Goal: Obtain resource: Download file/media

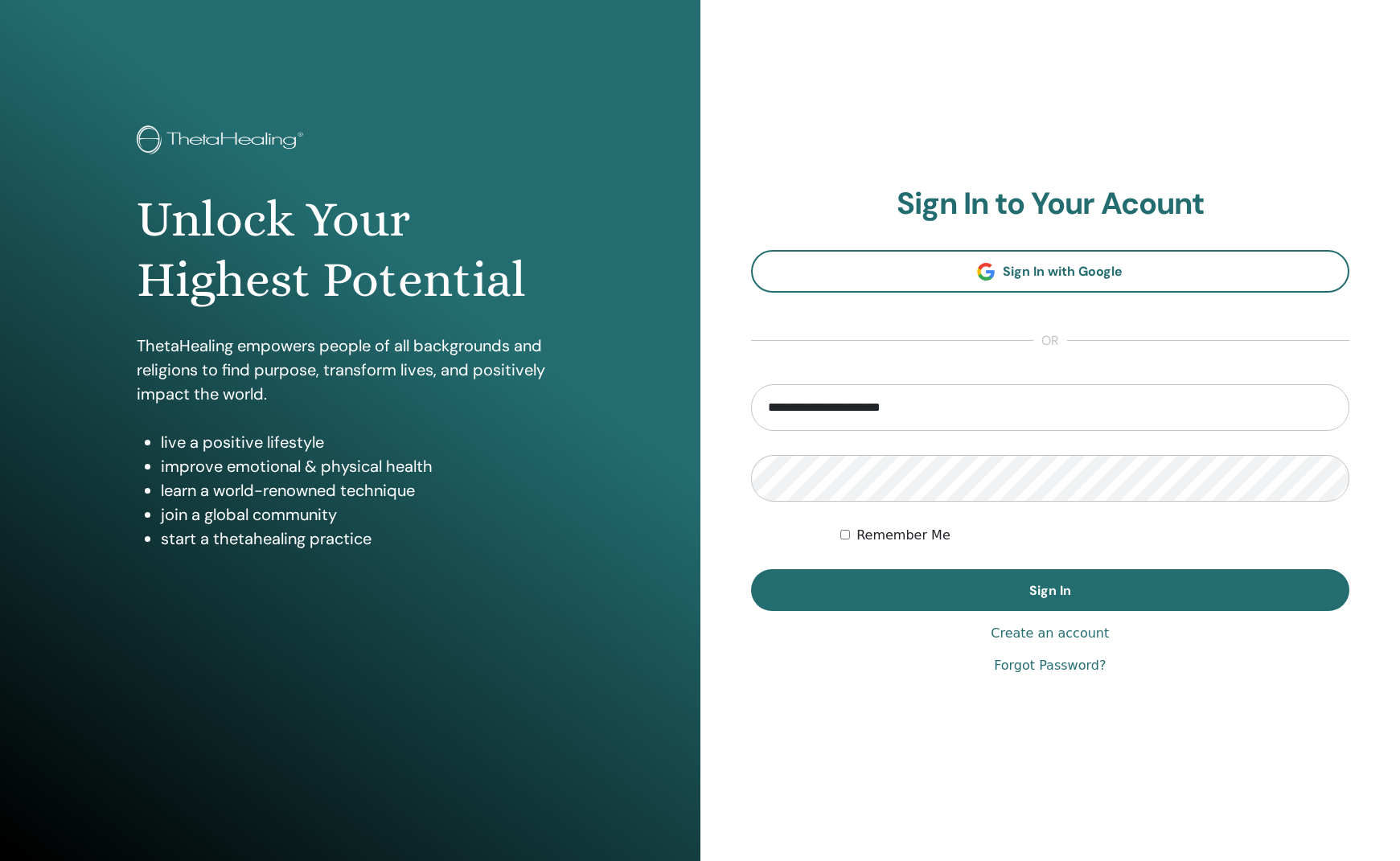
type input "**********"
click at [1049, 589] on button "Sign In" at bounding box center [1049, 589] width 599 height 42
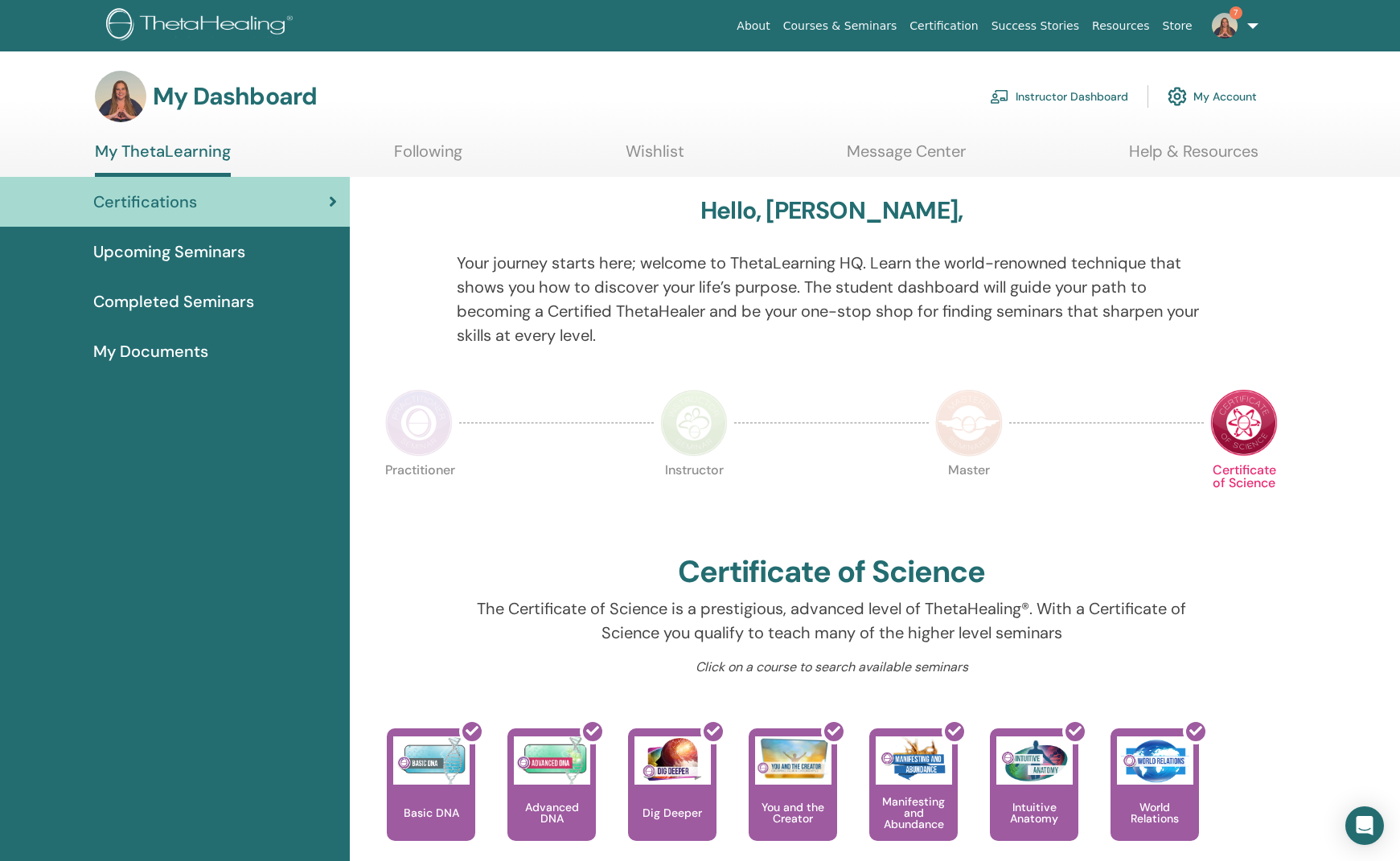
click at [1052, 99] on link "Instructor Dashboard" at bounding box center [1059, 97] width 138 height 36
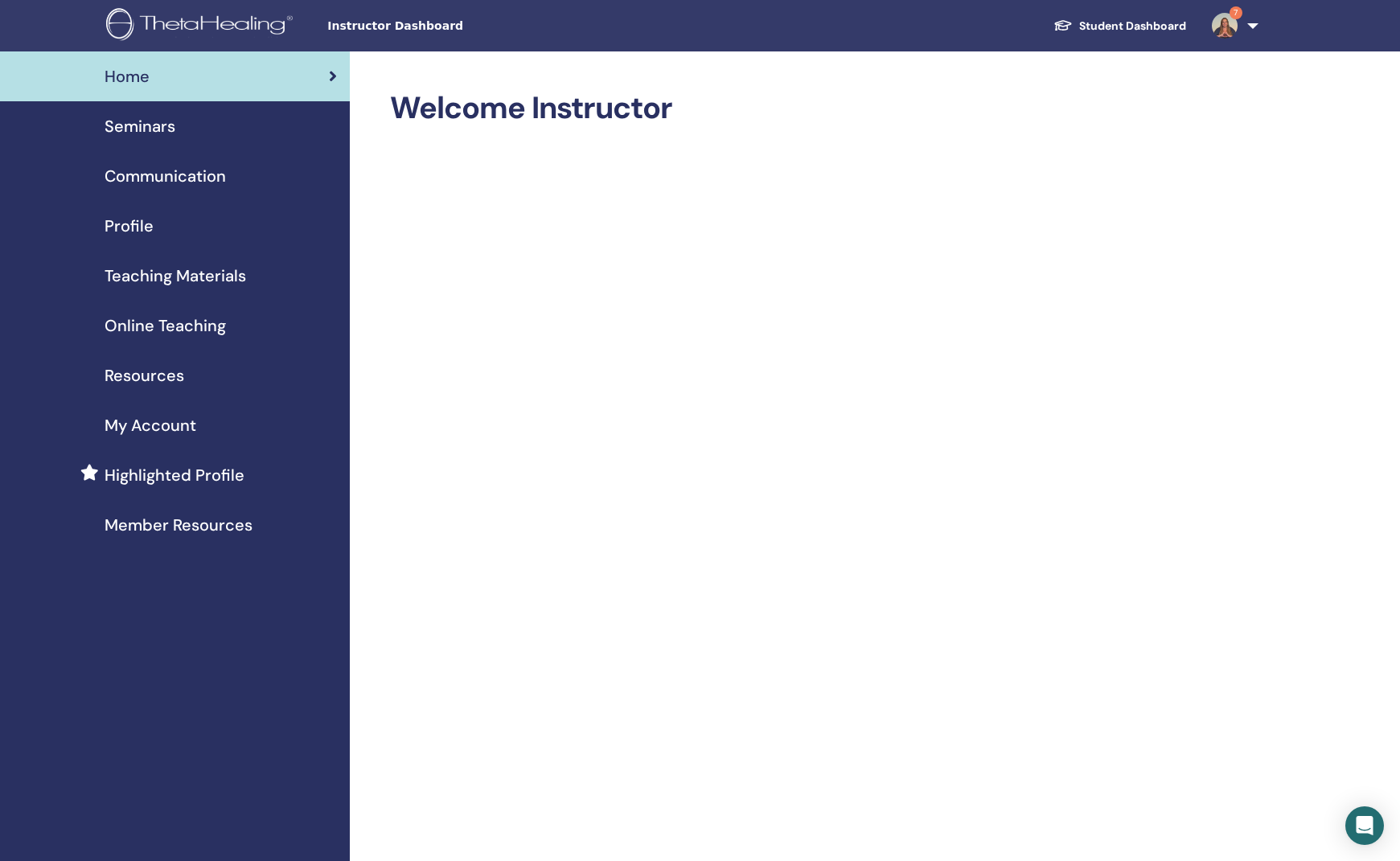
click at [147, 330] on span "Online Teaching" at bounding box center [165, 325] width 121 height 24
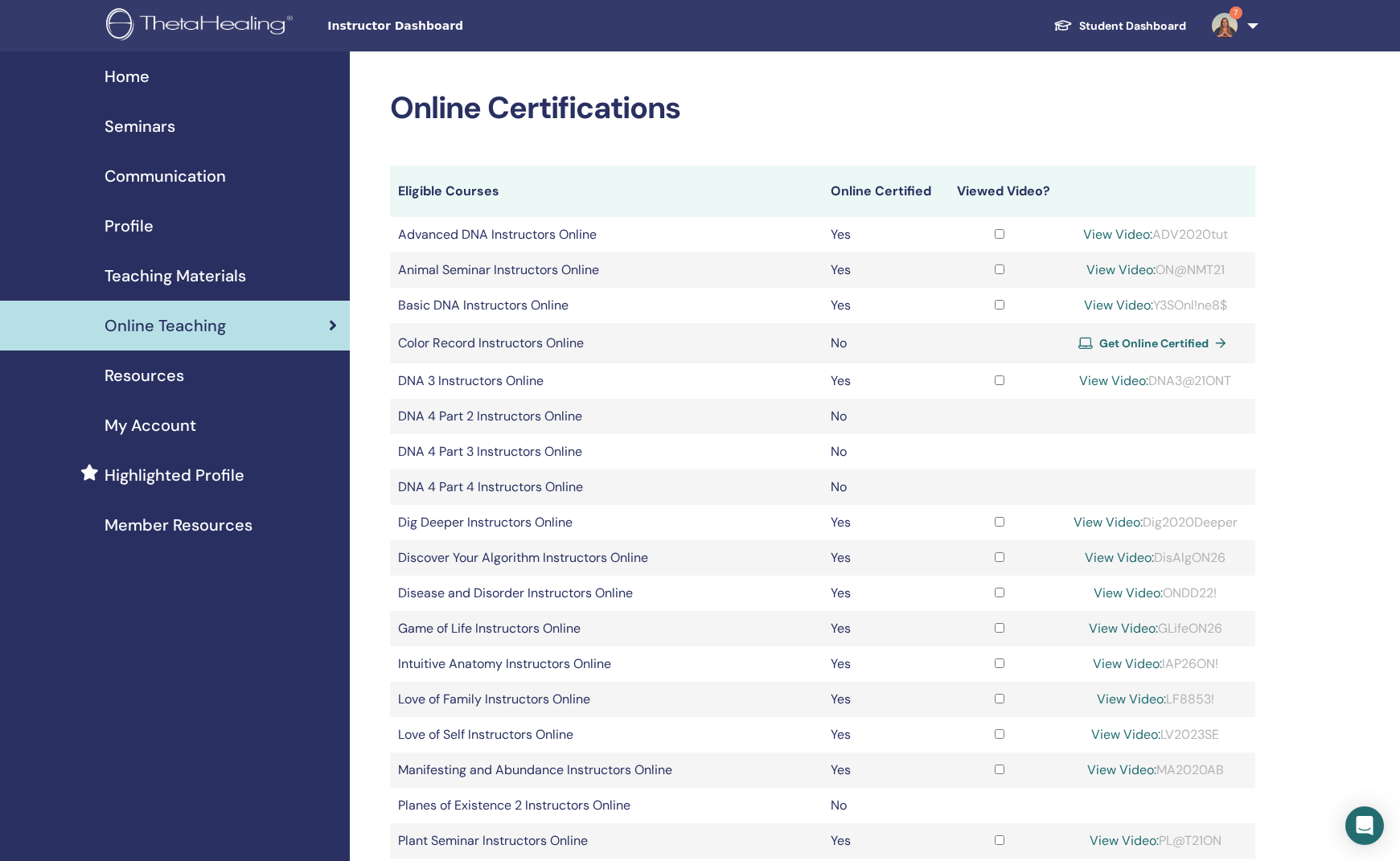
click at [136, 285] on span "Teaching Materials" at bounding box center [175, 276] width 142 height 24
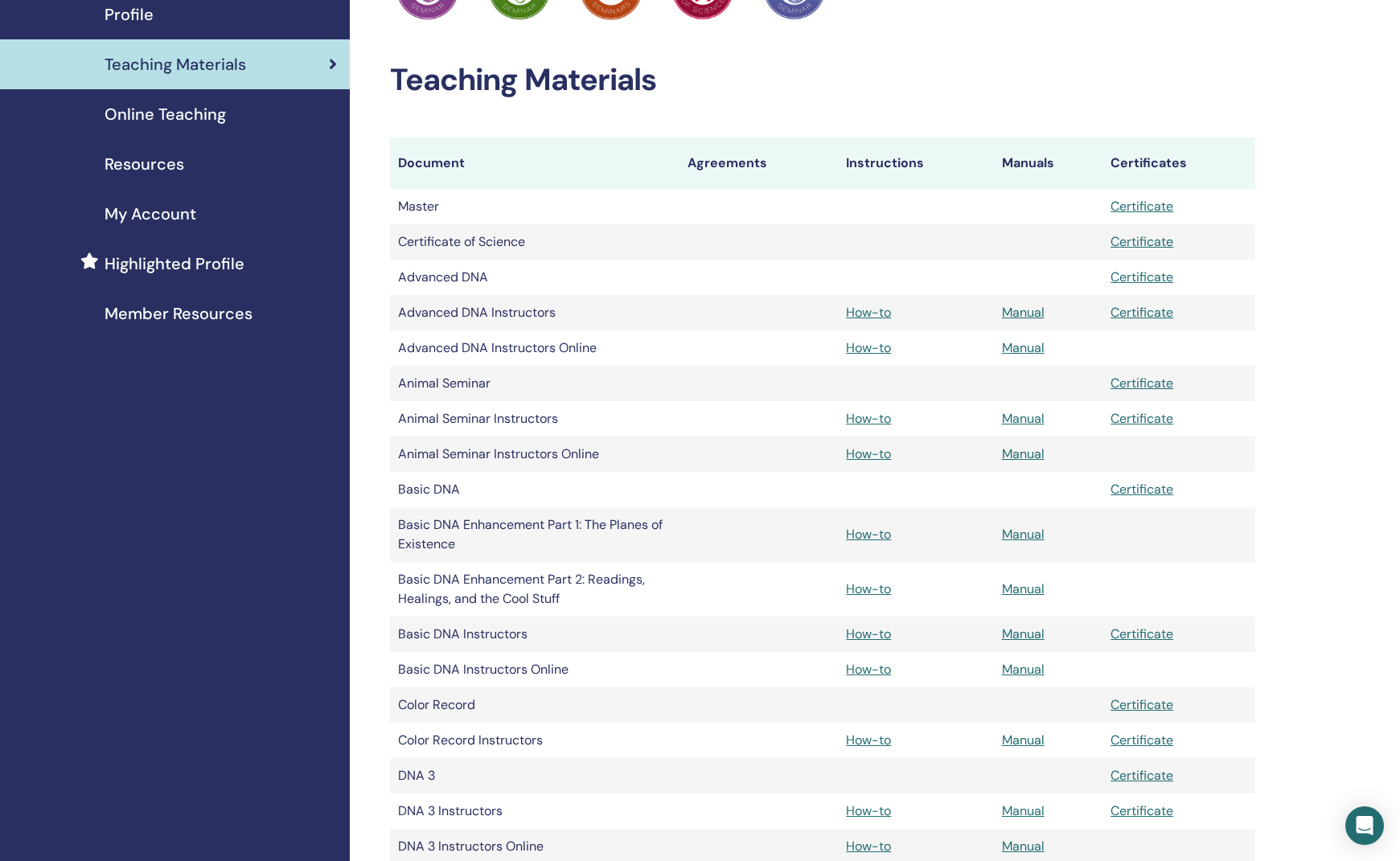
scroll to position [221, 0]
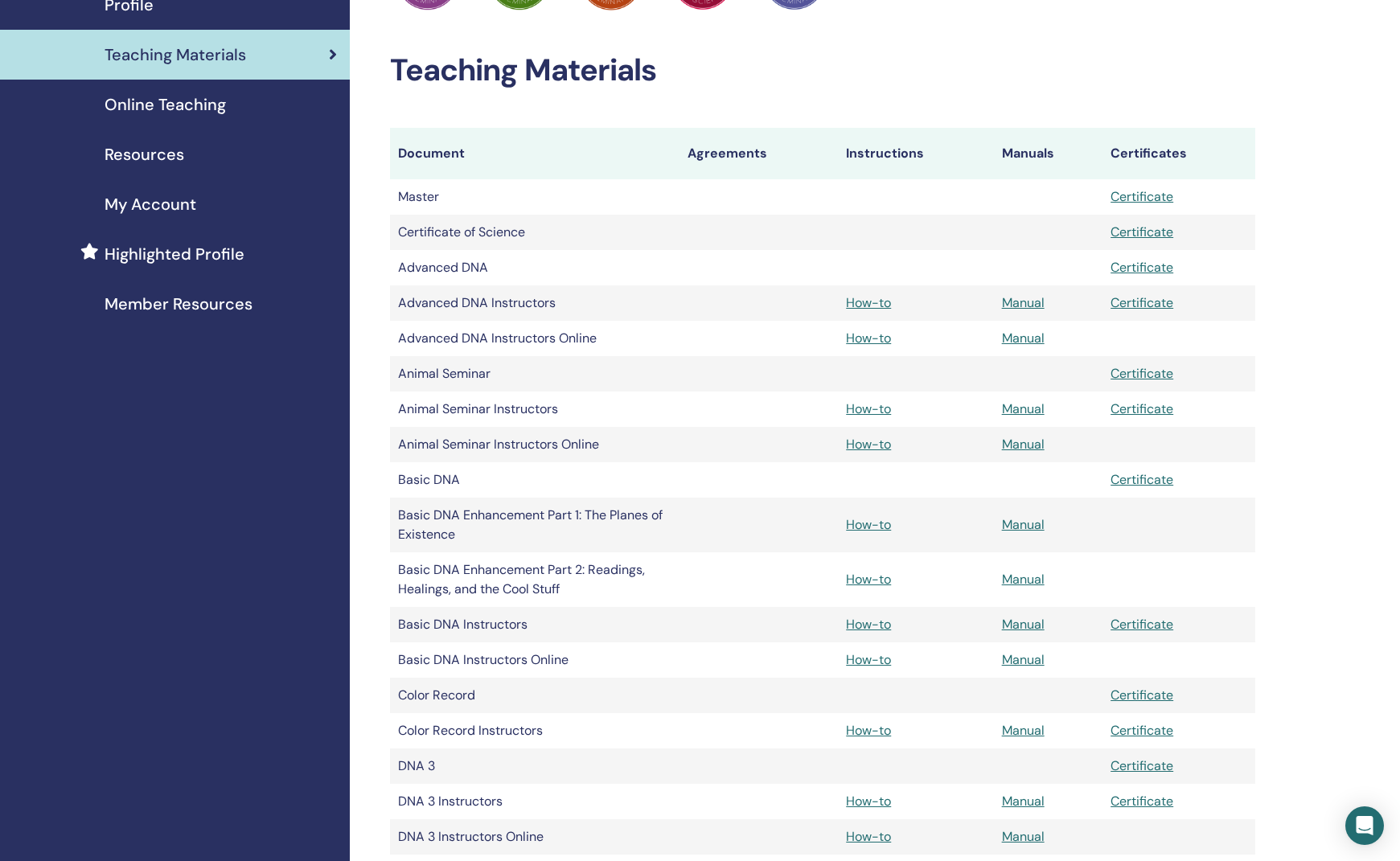
click at [1022, 625] on link "Manual" at bounding box center [1023, 624] width 42 height 17
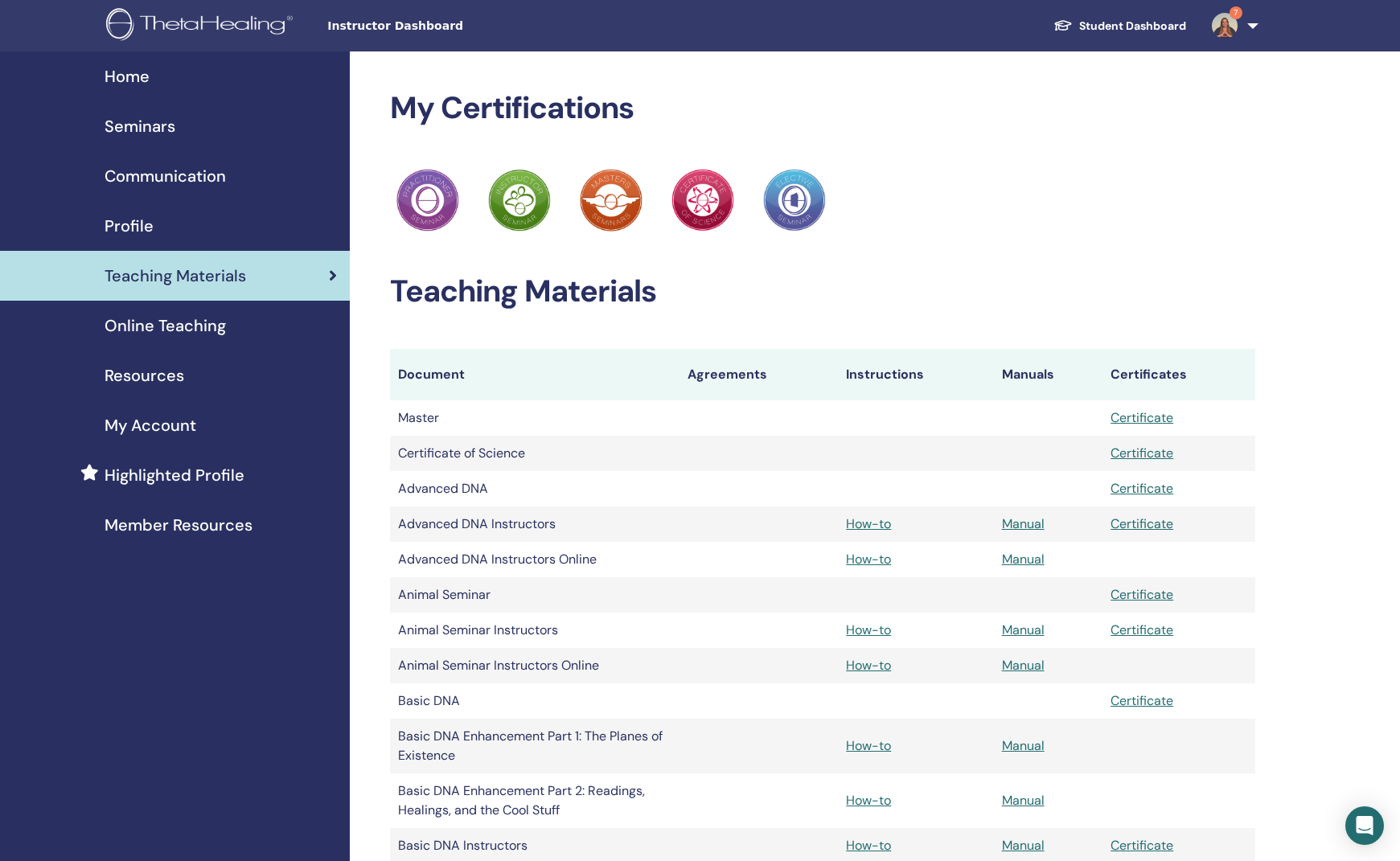
click at [160, 18] on img at bounding box center [202, 25] width 192 height 37
